Goal: Check status: Check status

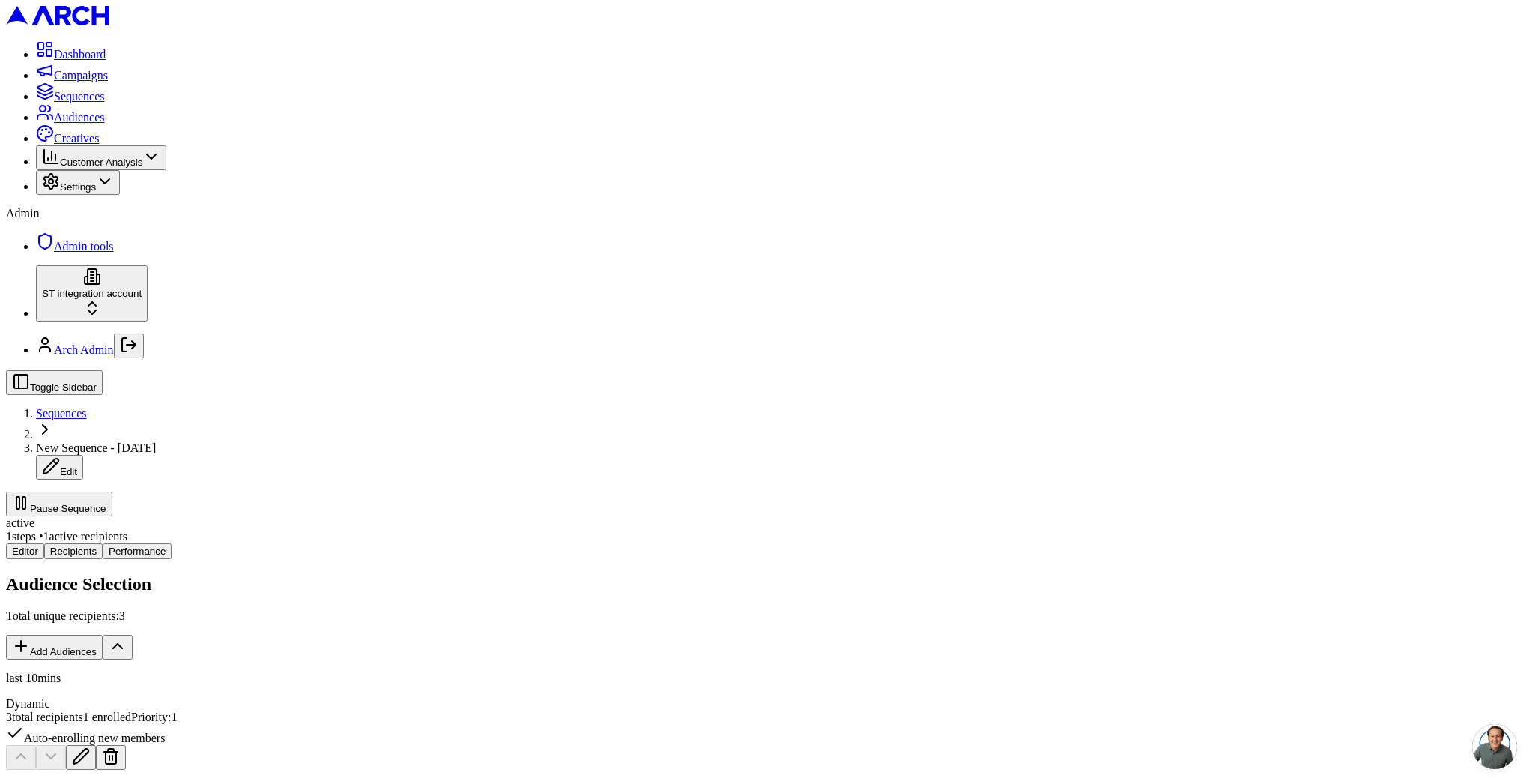
click at [575, 783] on h2 "Recipients" at bounding box center [767, 795] width 1523 height 21
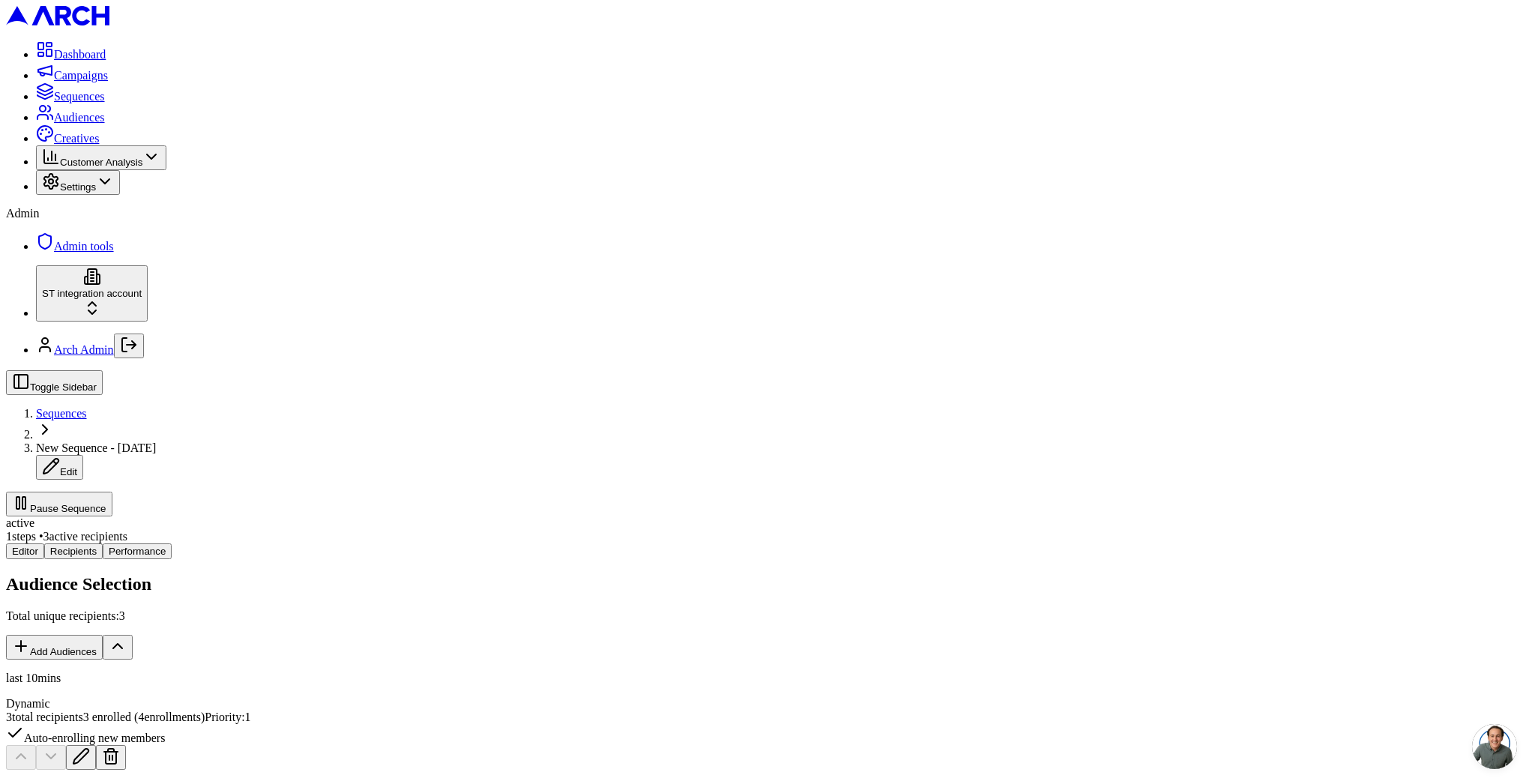
scroll to position [68, 0]
